Goal: Task Accomplishment & Management: Use online tool/utility

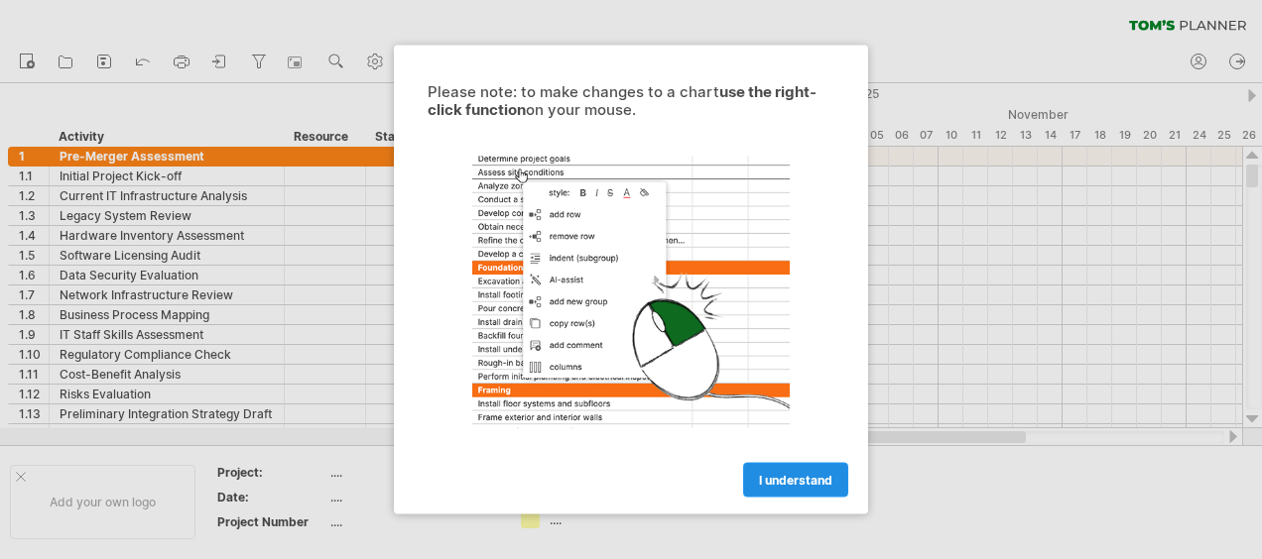
click at [767, 476] on span "I understand" at bounding box center [795, 480] width 73 height 15
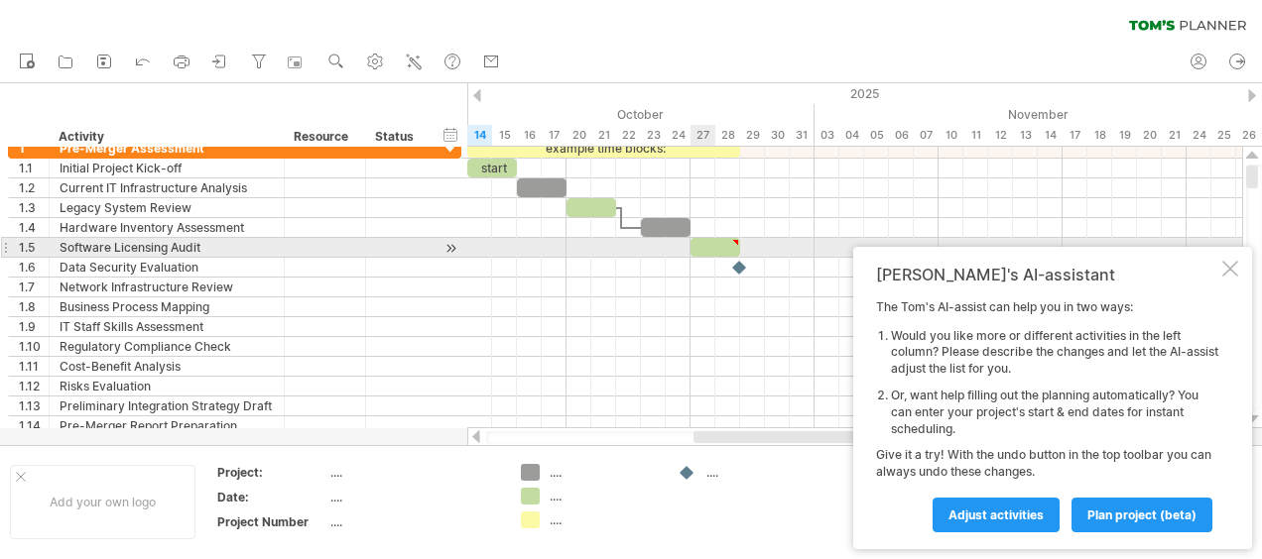
type textarea "**********"
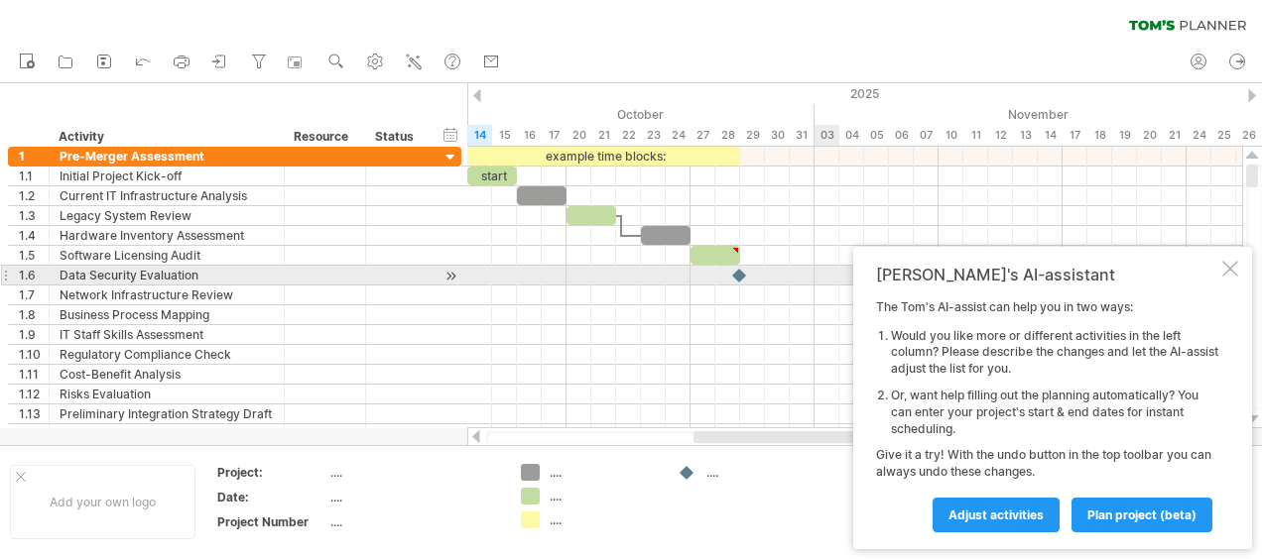
click at [1236, 270] on div at bounding box center [1230, 269] width 16 height 16
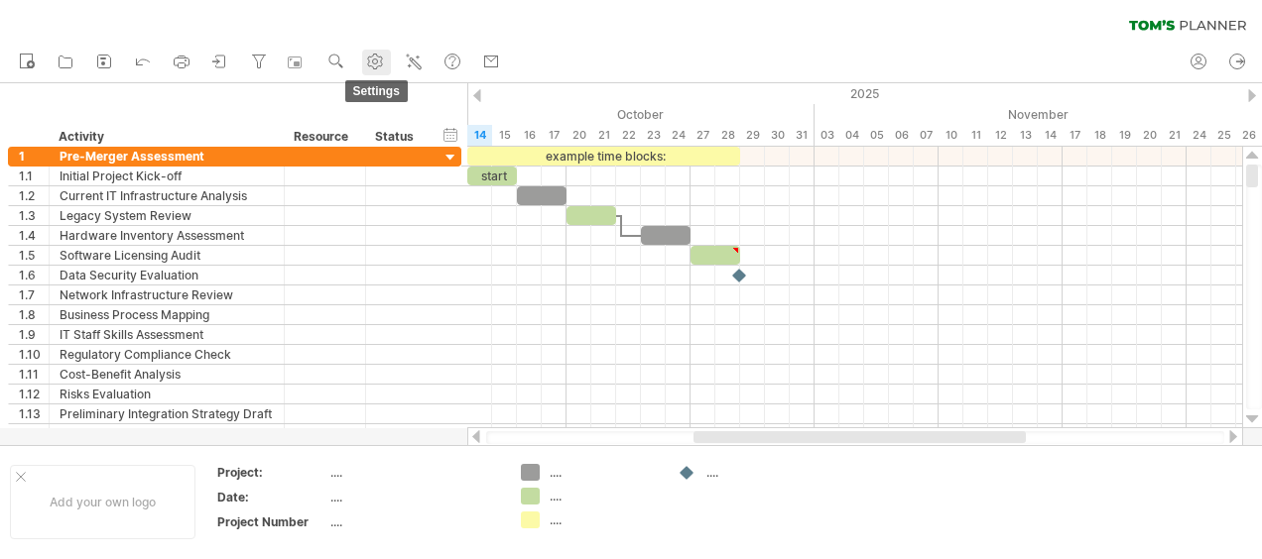
click at [376, 61] on circle at bounding box center [375, 62] width 5 height 5
select select "*"
select select "**"
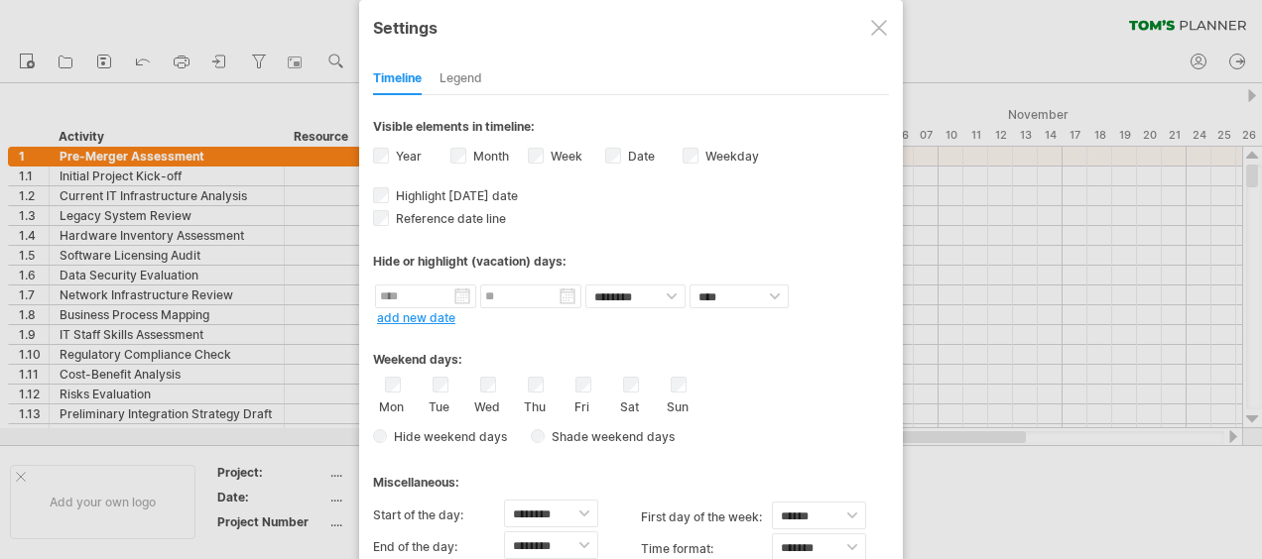
click at [878, 32] on div at bounding box center [879, 28] width 16 height 16
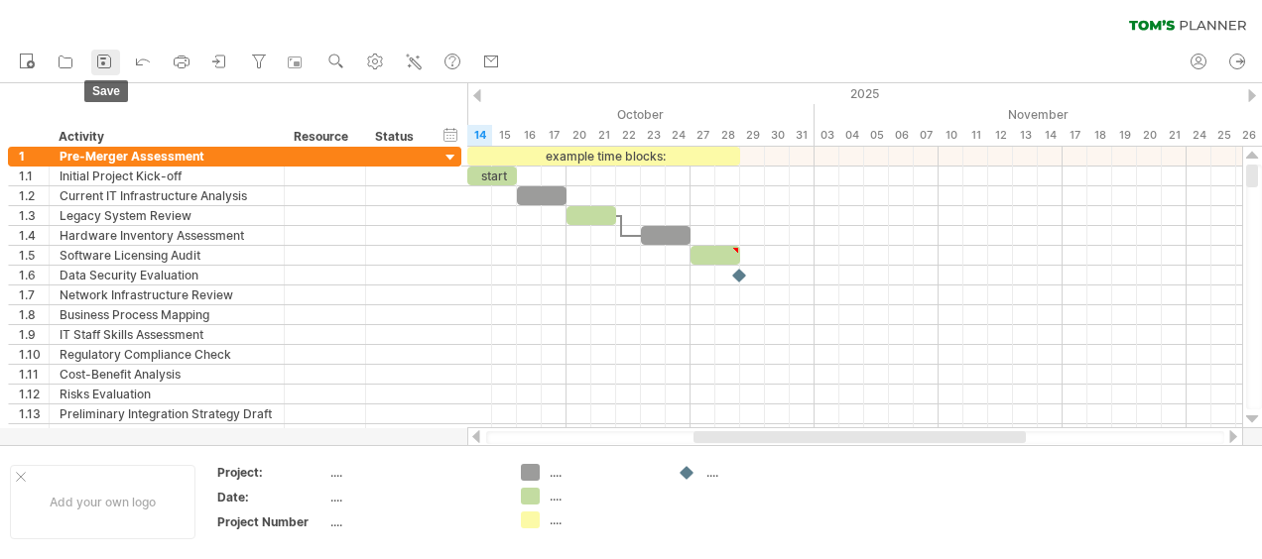
click at [99, 64] on icon at bounding box center [104, 62] width 20 height 20
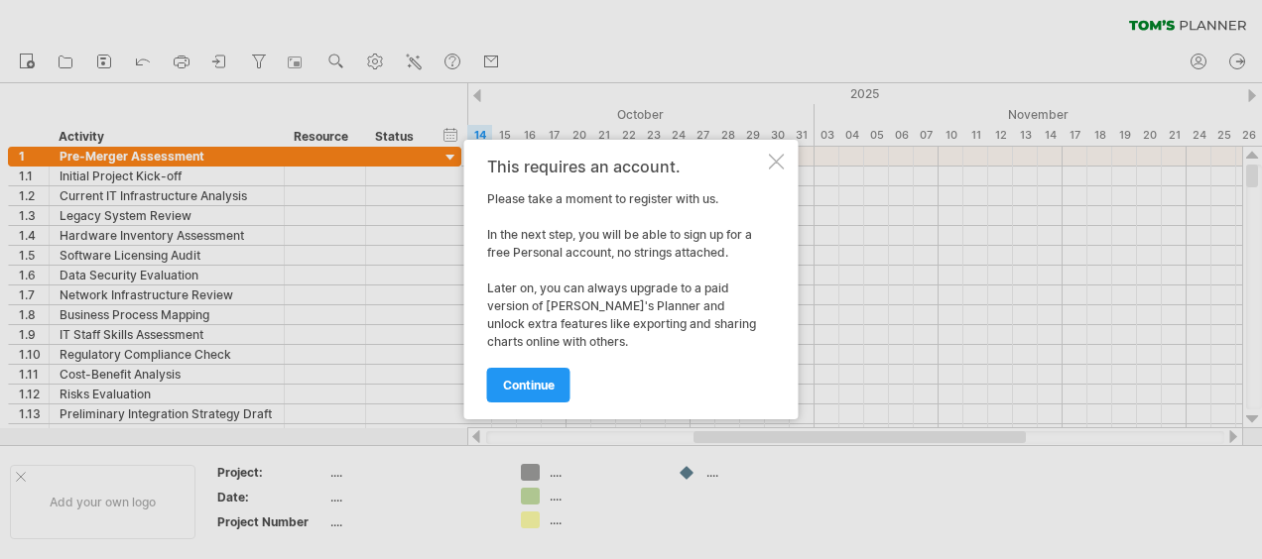
click at [784, 161] on div "This requires an account. Please take a moment to register with us. In the next…" at bounding box center [631, 280] width 334 height 280
click at [180, 52] on div at bounding box center [631, 279] width 1262 height 559
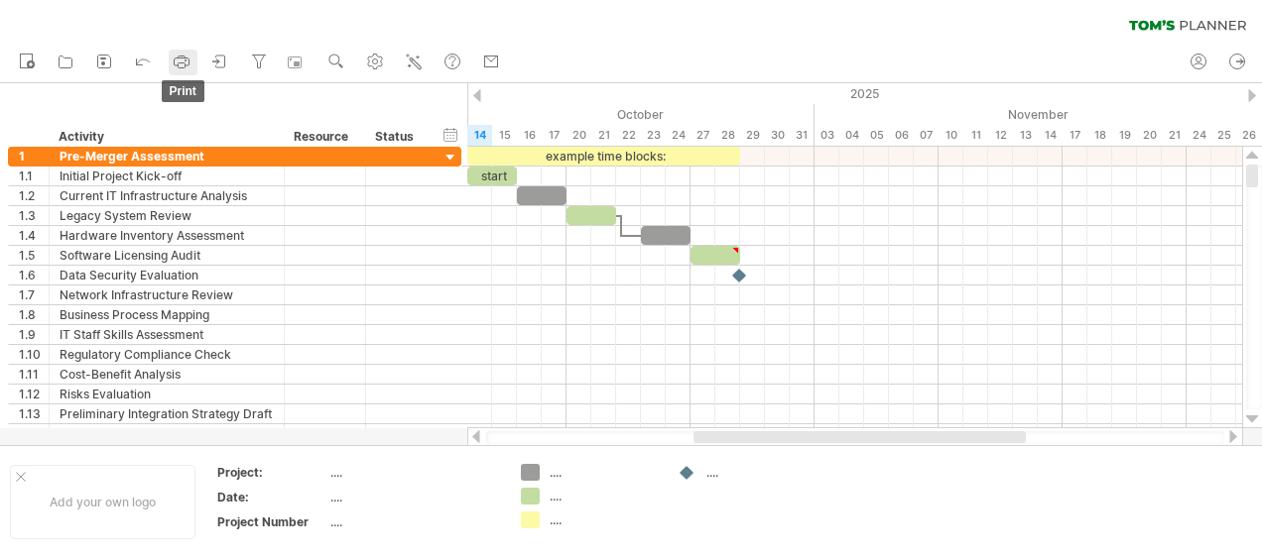
click at [183, 54] on icon at bounding box center [182, 62] width 20 height 20
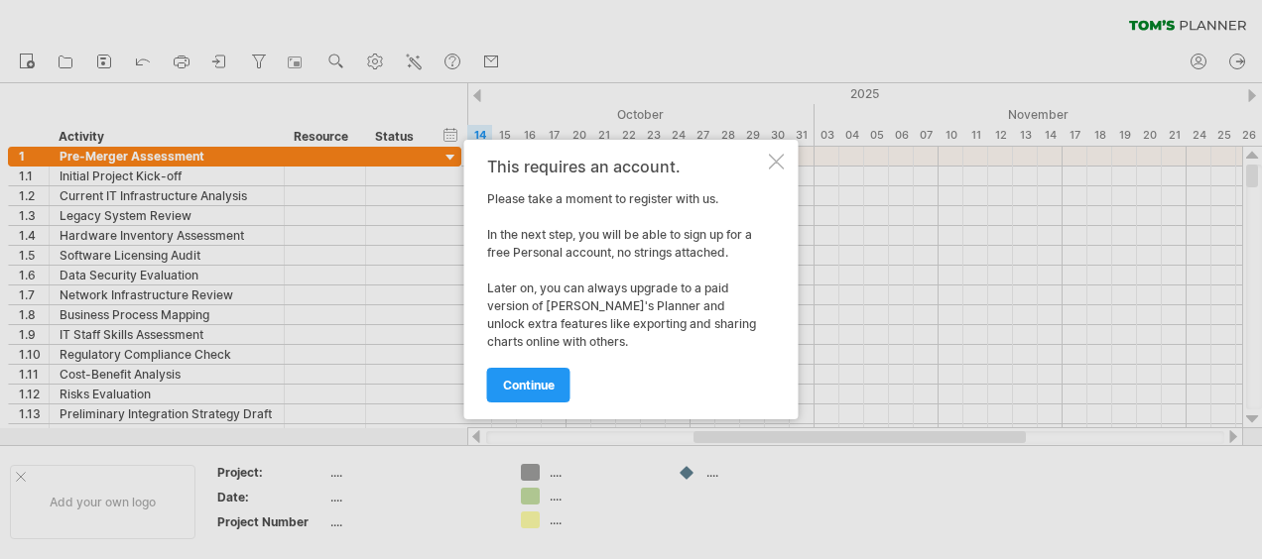
click at [779, 159] on div at bounding box center [777, 162] width 16 height 16
